Goal: Communication & Community: Answer question/provide support

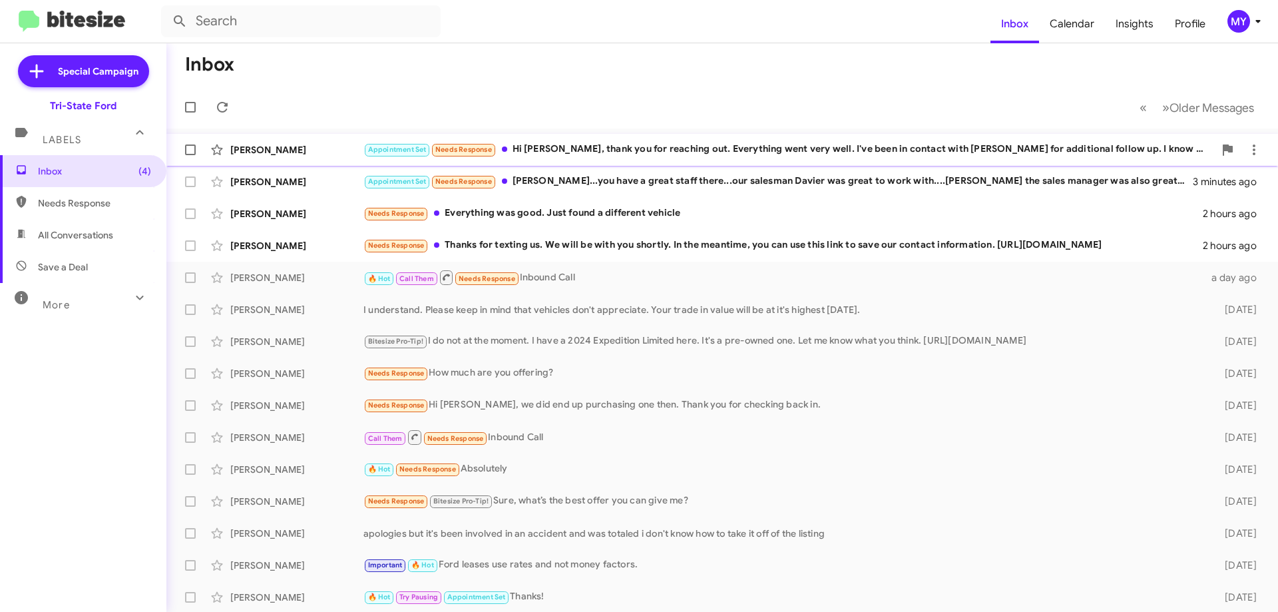
click at [650, 149] on div "Appointment Set Needs Response Hi Derek, thank you for reaching out. Everything…" at bounding box center [788, 149] width 850 height 15
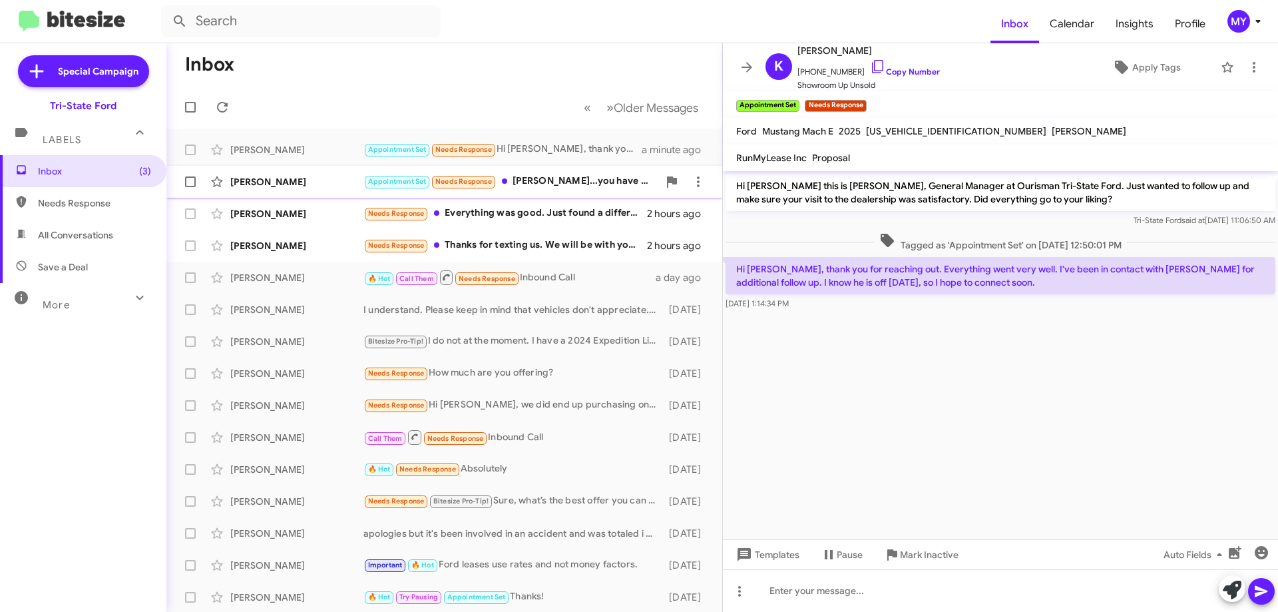
click at [609, 176] on div "Appointment Set Needs Response Derek...you have a great staff there...our sales…" at bounding box center [510, 181] width 295 height 15
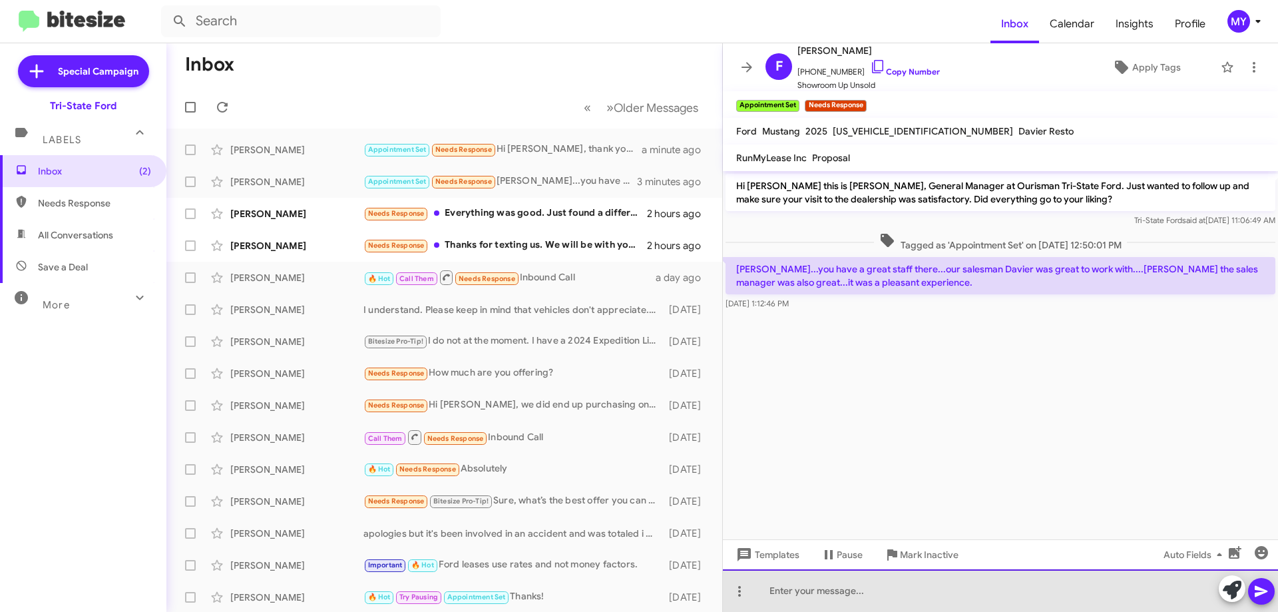
click at [892, 589] on div at bounding box center [1000, 590] width 555 height 43
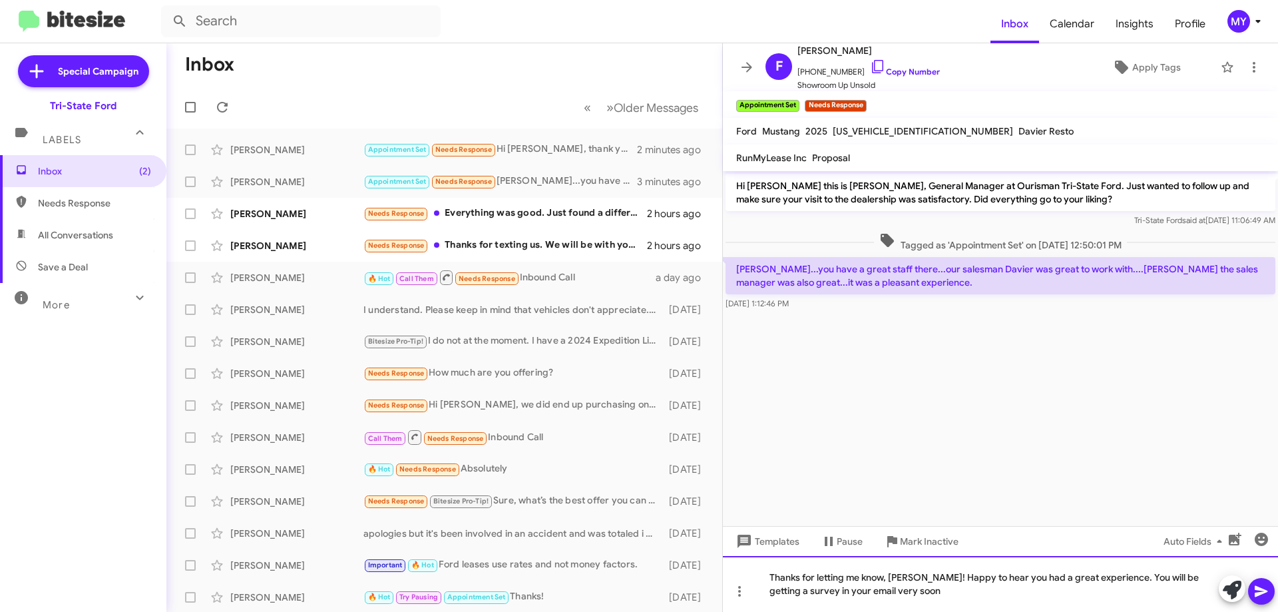
click at [858, 594] on div "Thanks for letting me know, Frank! Happy to hear you had a great experience. Yo…" at bounding box center [1000, 584] width 555 height 56
drag, startPoint x: 984, startPoint y: 591, endPoint x: 984, endPoint y: 599, distance: 8.0
click at [984, 592] on div "Thanks for letting me know, Frank! Happy to hear you had a great experience. Yo…" at bounding box center [1000, 584] width 555 height 56
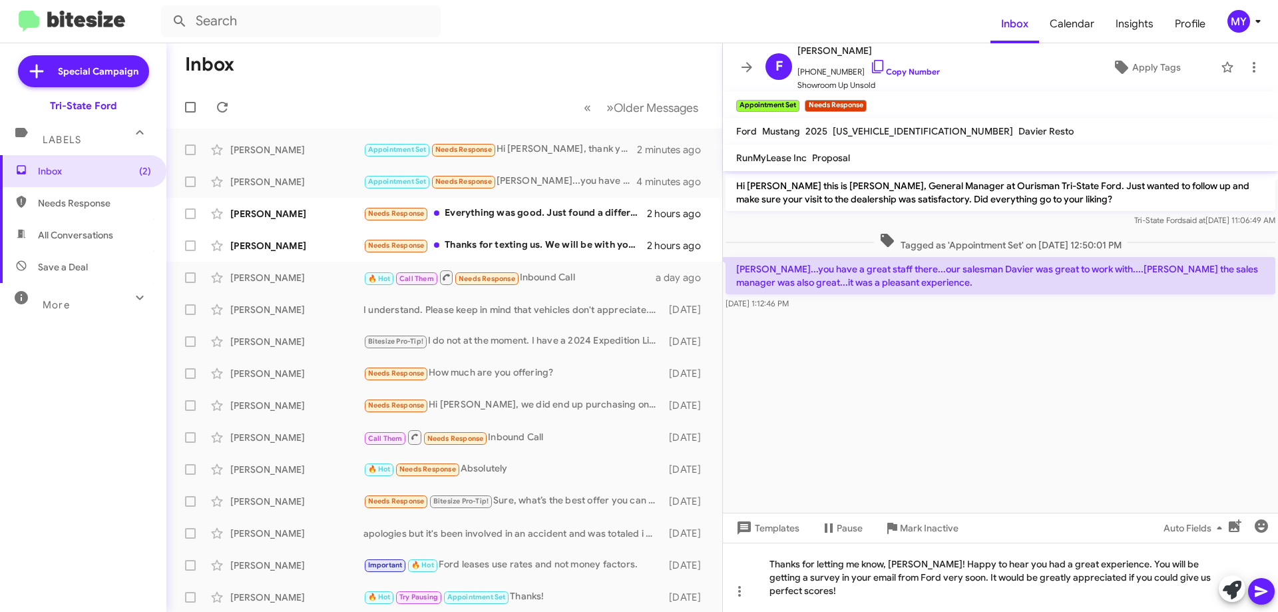
click at [1261, 596] on icon at bounding box center [1261, 591] width 16 height 16
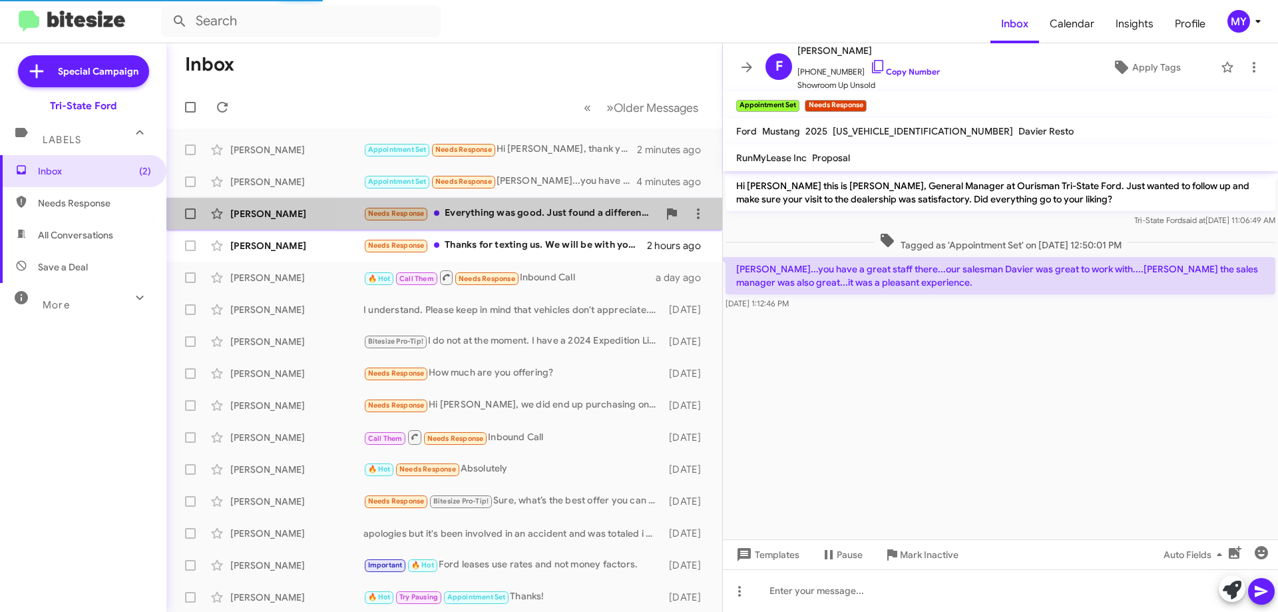
click at [532, 211] on div "Needs Response Everything was good. Just found a different vehicle" at bounding box center [510, 213] width 295 height 15
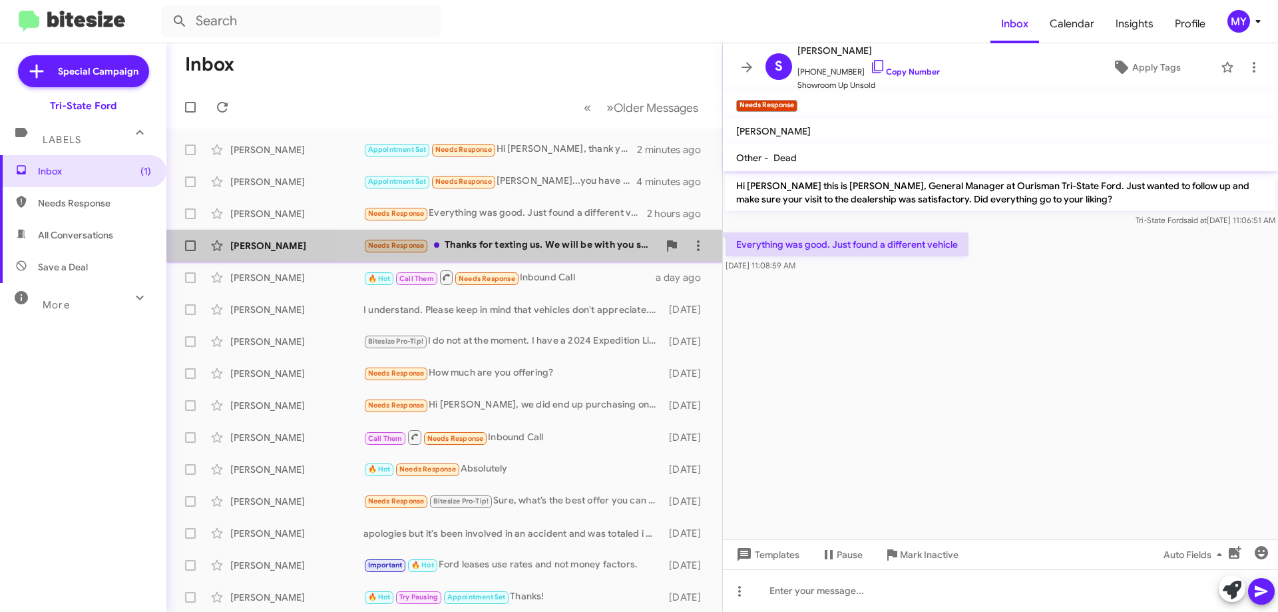
click at [566, 244] on div "Needs Response Thanks for texting us. We will be with you shortly. In the meant…" at bounding box center [510, 245] width 295 height 15
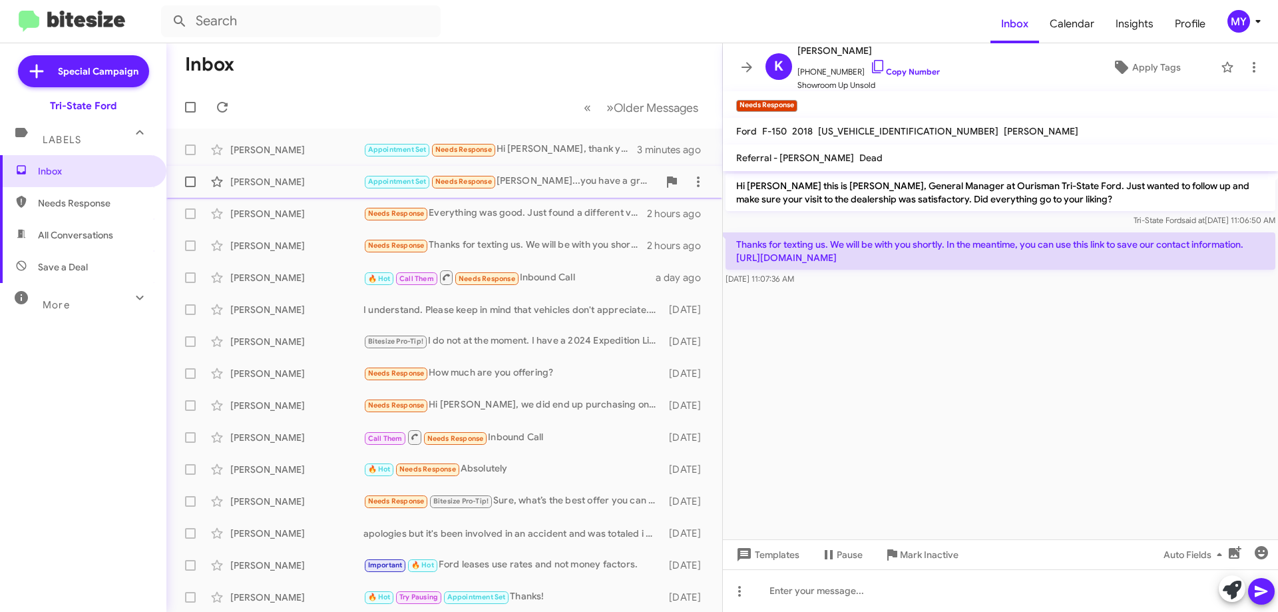
click at [575, 182] on div "Appointment Set Needs Response Derek...you have a great staff there...our sales…" at bounding box center [510, 181] width 295 height 15
